Goal: Transaction & Acquisition: Purchase product/service

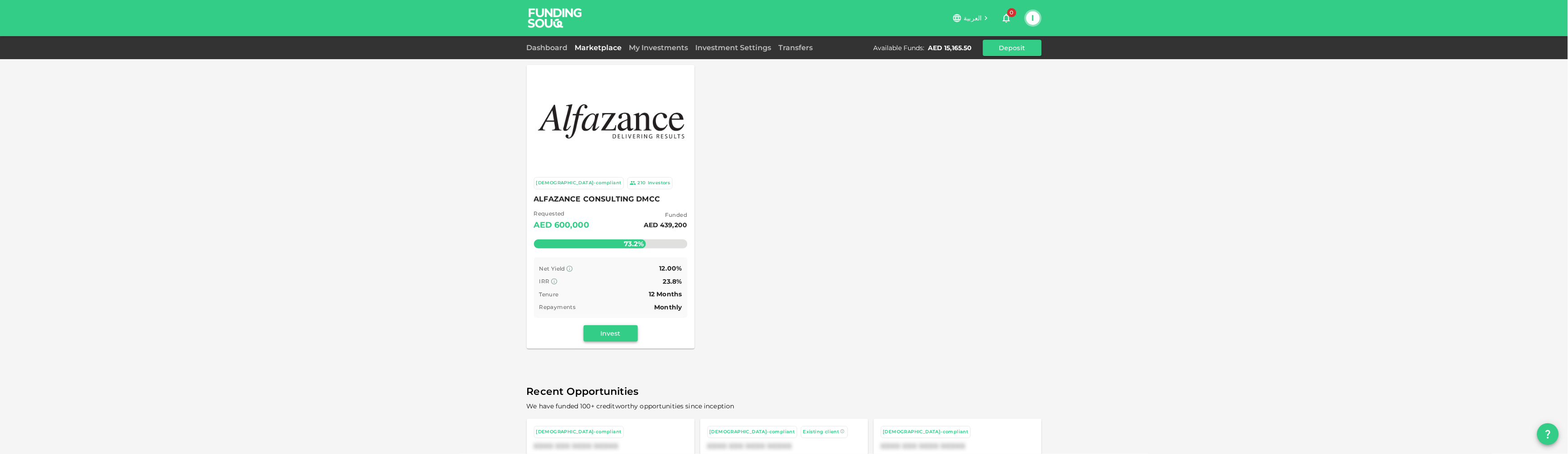
click at [590, 327] on button "Invest" at bounding box center [611, 333] width 54 height 16
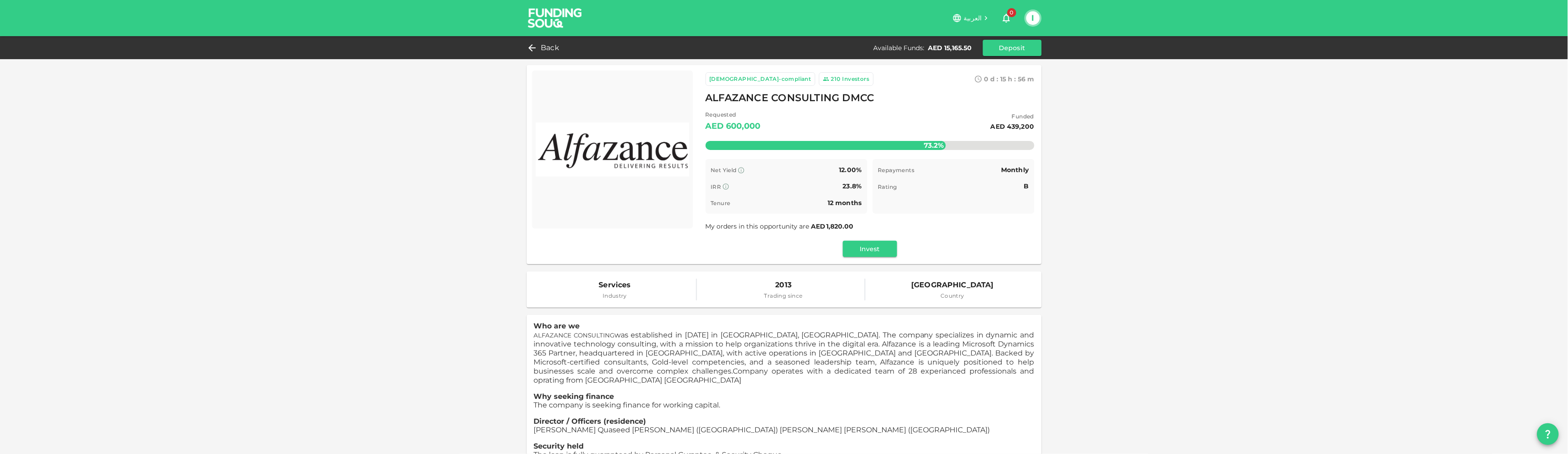
click at [831, 246] on div "Invest" at bounding box center [870, 249] width 329 height 16
click at [843, 249] on button "Invest" at bounding box center [870, 249] width 54 height 16
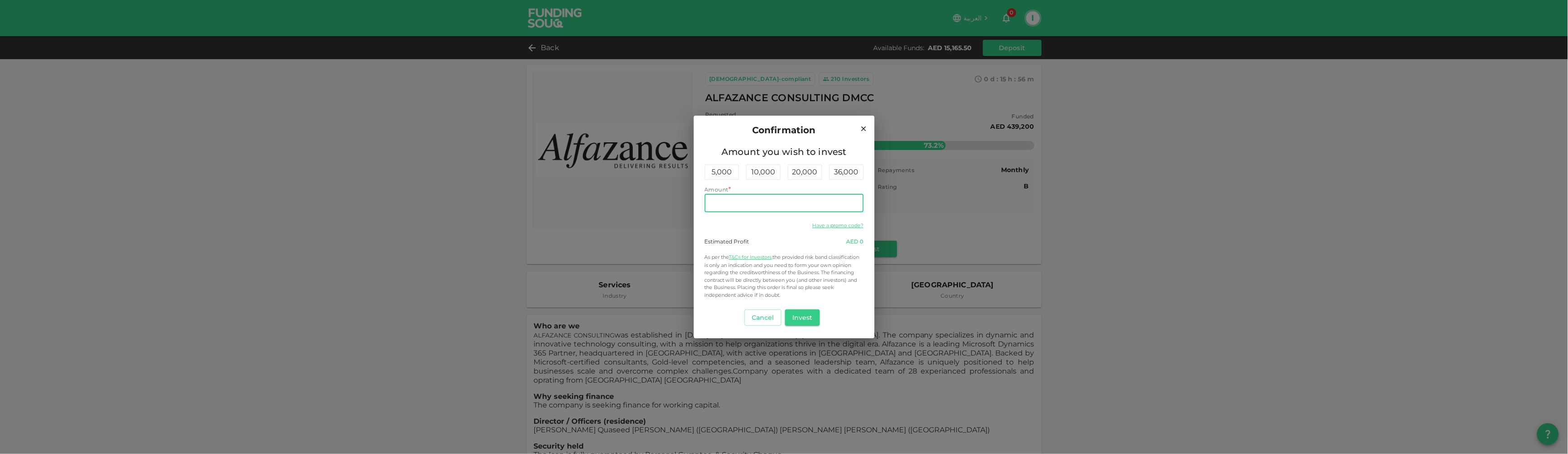
click at [772, 195] on input "Amount" at bounding box center [784, 203] width 159 height 18
type input "10,000"
click at [813, 315] on button "Invest" at bounding box center [802, 317] width 35 height 16
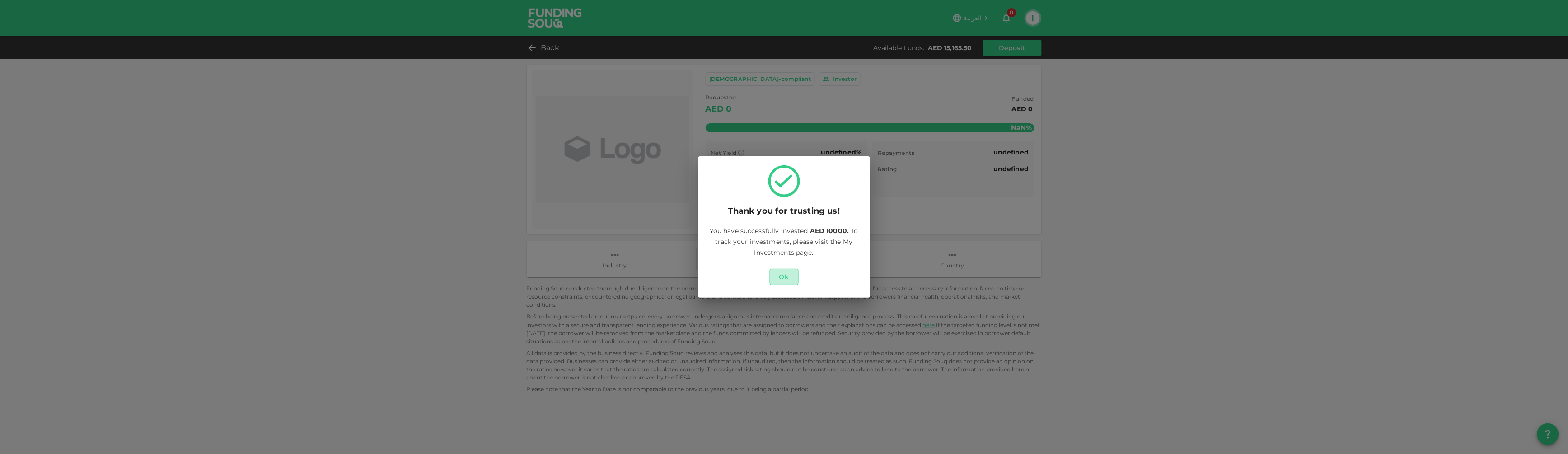
click at [794, 271] on button "Ok" at bounding box center [784, 277] width 29 height 16
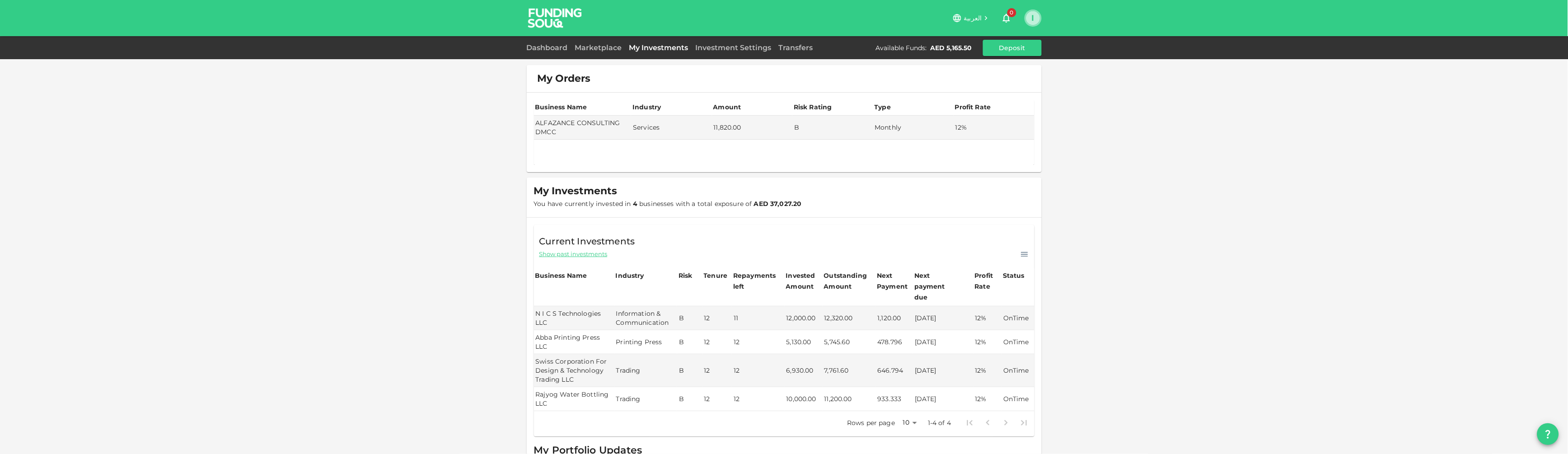
click at [1037, 16] on button "I" at bounding box center [1033, 18] width 13 height 13
click at [984, 81] on li "Sign Out" at bounding box center [997, 88] width 83 height 15
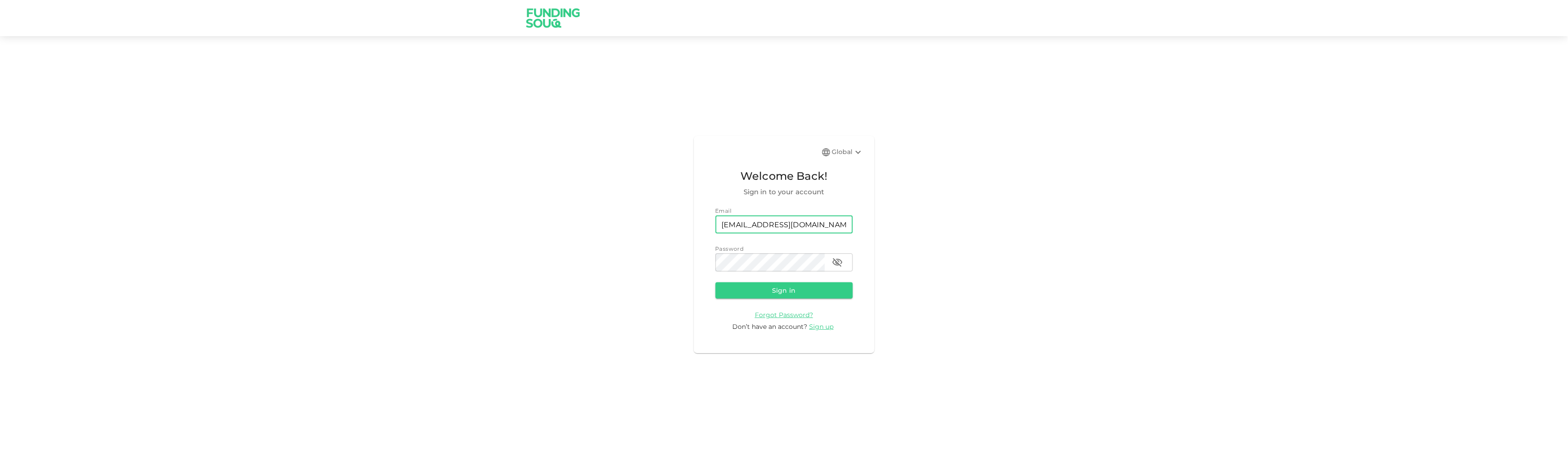
click at [765, 229] on input "info@dradampatel.com" at bounding box center [785, 225] width 138 height 18
type input "dr.adam@live.co.uk"
click at [838, 292] on button "Sign in" at bounding box center [785, 290] width 138 height 16
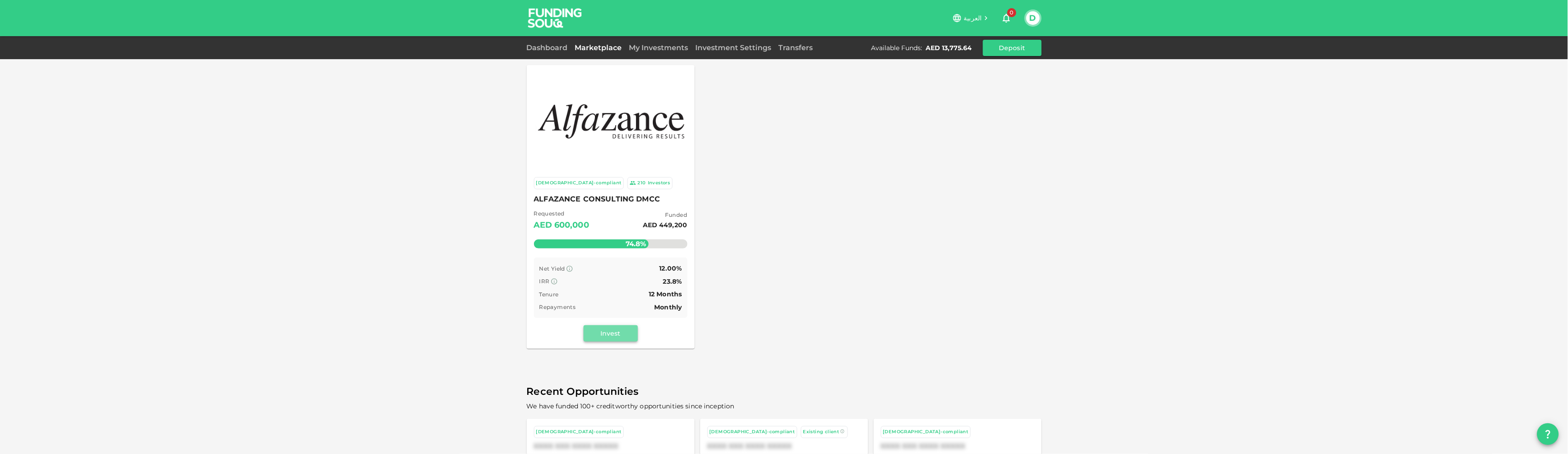
click at [615, 331] on button "Invest" at bounding box center [611, 333] width 54 height 16
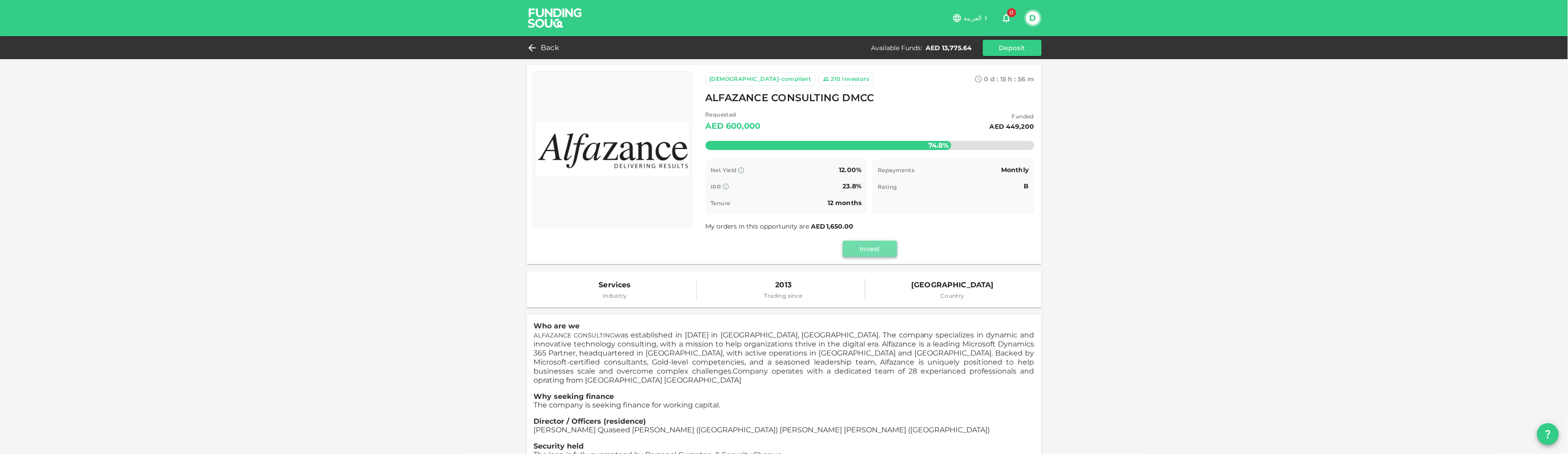
click at [875, 251] on button "Invest" at bounding box center [870, 249] width 54 height 16
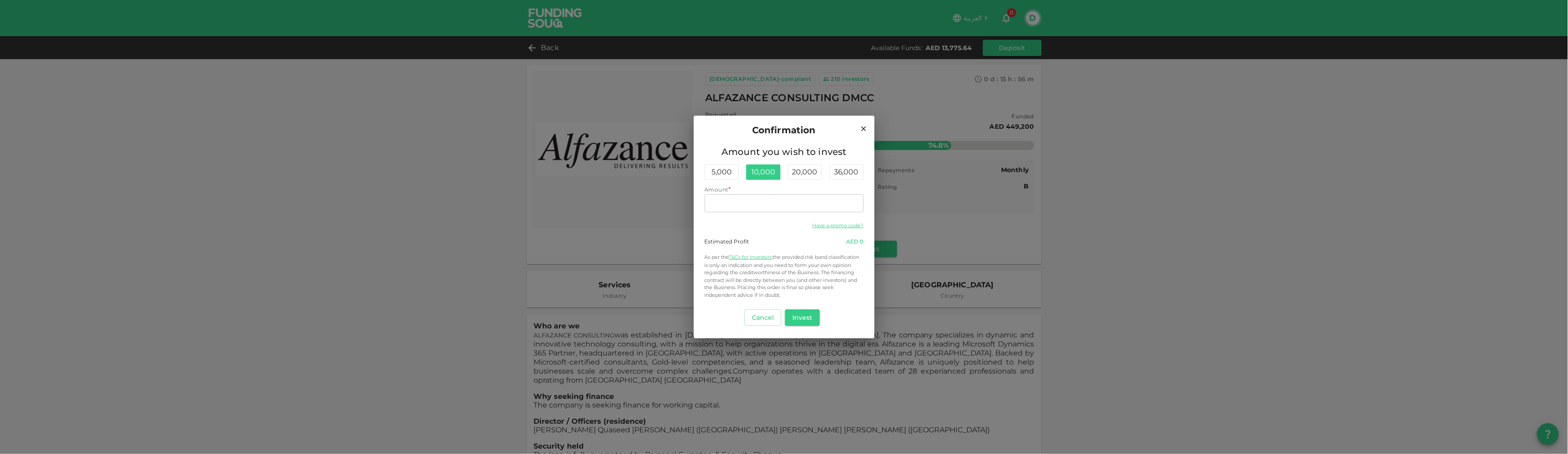
click at [766, 175] on div "10,000" at bounding box center [763, 172] width 34 height 15
click at [783, 202] on input "10,000" at bounding box center [784, 203] width 159 height 18
click at [783, 202] on input "7,000" at bounding box center [784, 203] width 159 height 18
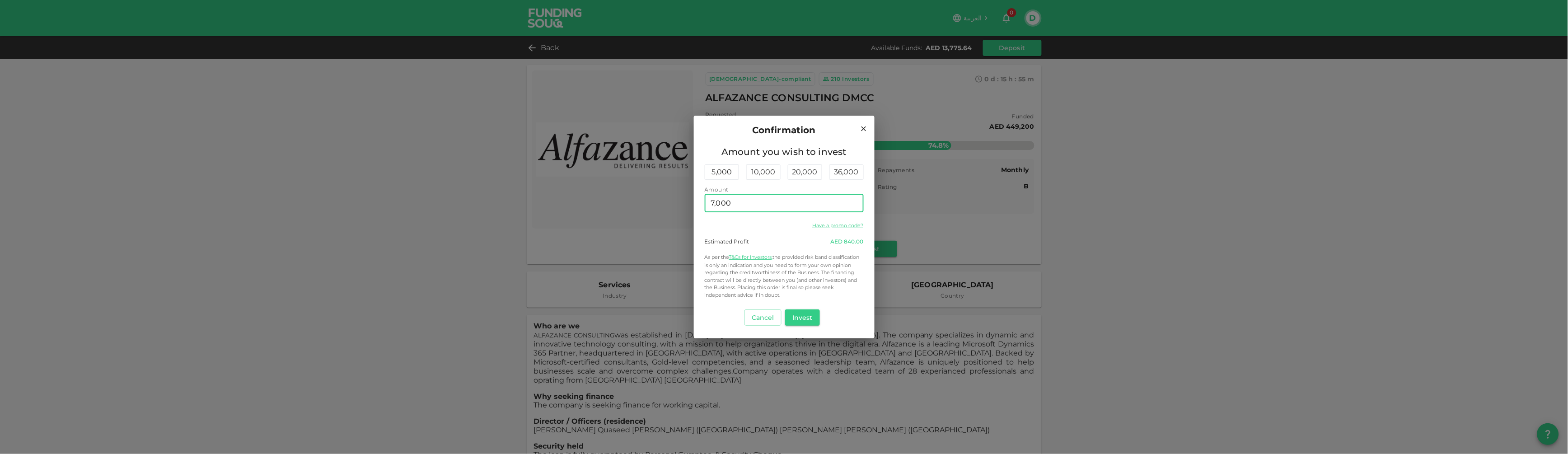
click at [783, 202] on input "7,000" at bounding box center [784, 203] width 159 height 18
type input "6,000"
click at [816, 312] on button "Invest" at bounding box center [802, 317] width 35 height 16
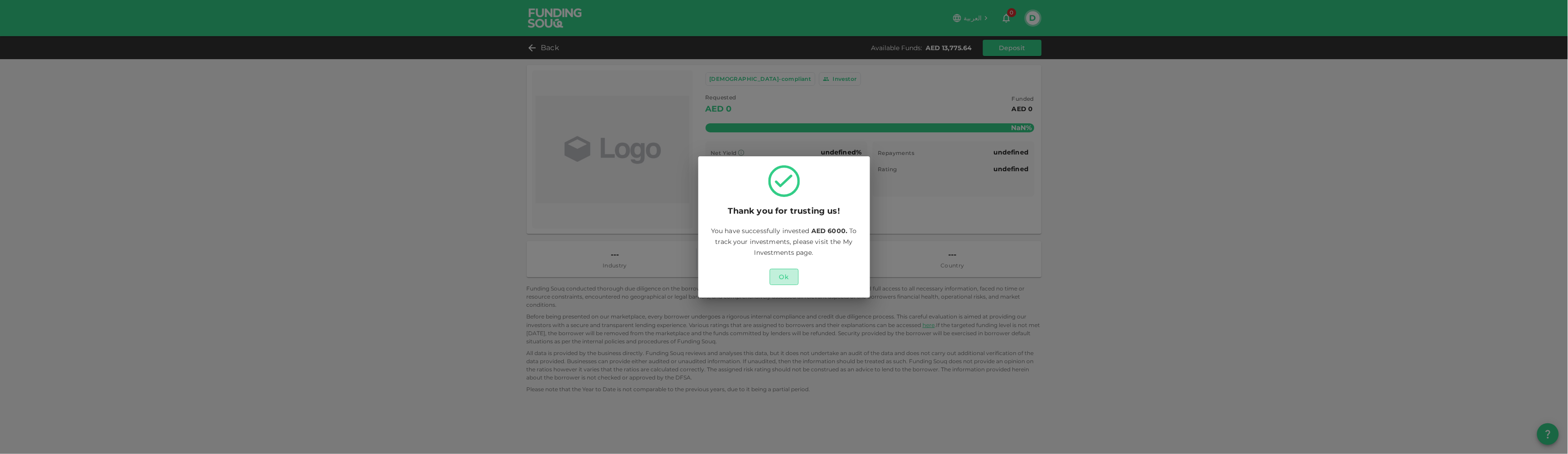
click at [789, 279] on button "Ok" at bounding box center [784, 277] width 29 height 16
